Goal: Task Accomplishment & Management: Use online tool/utility

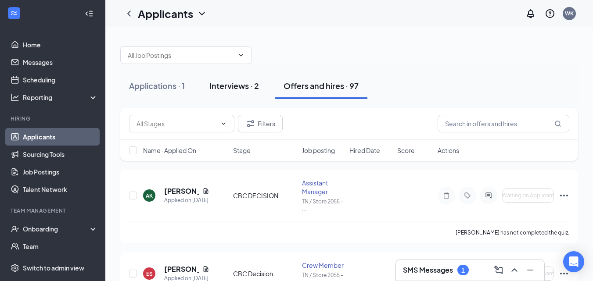
click at [240, 86] on div "Interviews · 2" at bounding box center [234, 85] width 50 height 11
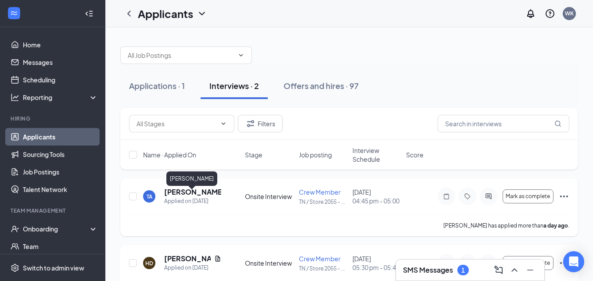
click at [196, 196] on h5 "[PERSON_NAME]" at bounding box center [192, 192] width 57 height 10
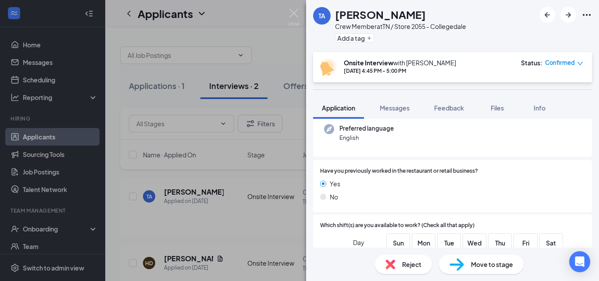
scroll to position [176, 0]
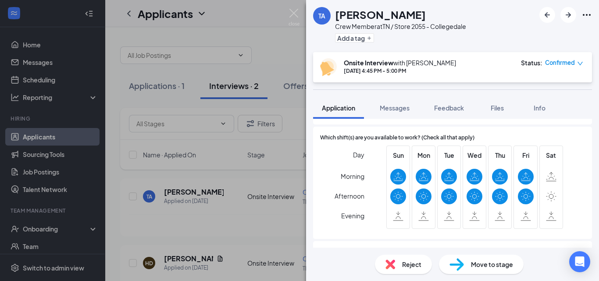
click at [491, 261] on span "Move to stage" at bounding box center [492, 265] width 42 height 10
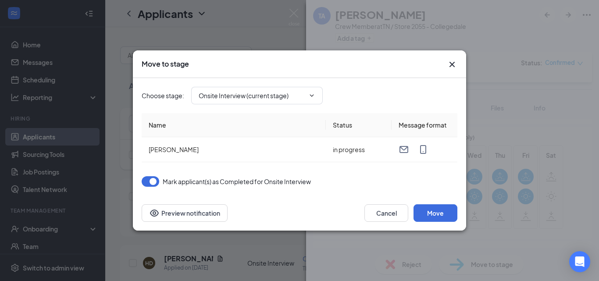
type input "CBC Decision (next stage)"
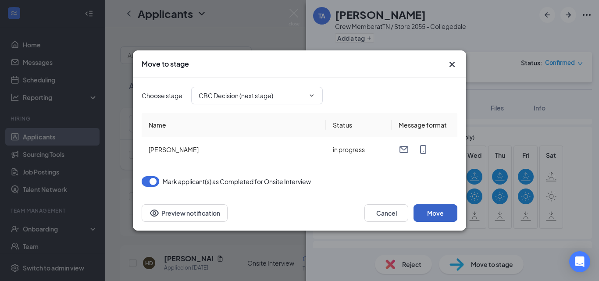
click at [437, 208] on button "Move" at bounding box center [436, 213] width 44 height 18
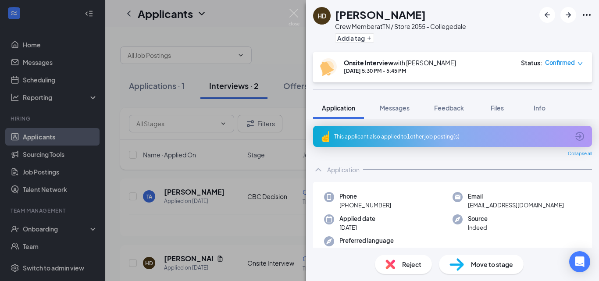
click at [233, 185] on div "HD [PERSON_NAME] Crew Member at [GEOGRAPHIC_DATA] / Store 2055 - Collegedale Ad…" at bounding box center [299, 140] width 599 height 281
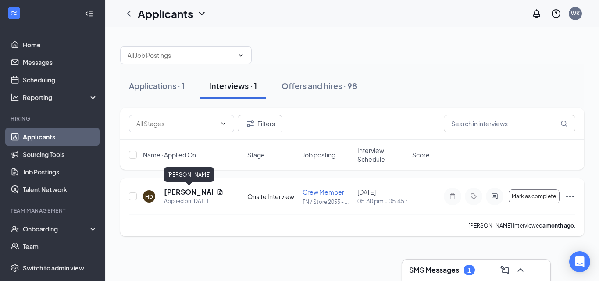
click at [177, 192] on h5 "[PERSON_NAME]" at bounding box center [188, 192] width 49 height 10
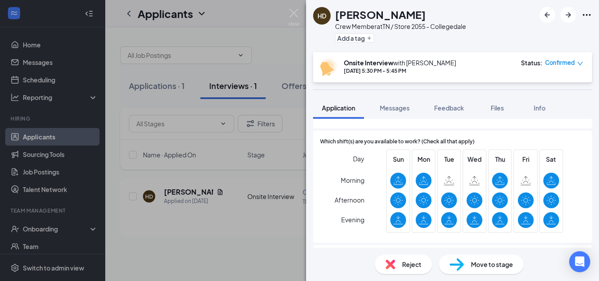
scroll to position [176, 0]
